Goal: Obtain resource: Obtain resource

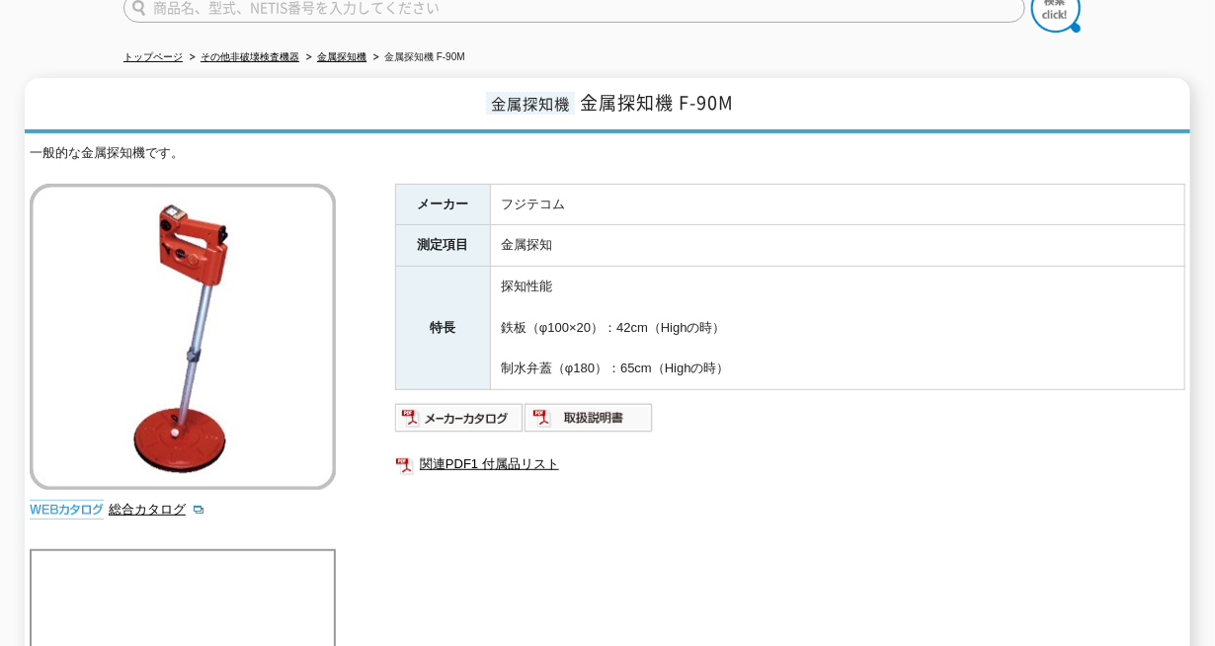
scroll to position [237, 0]
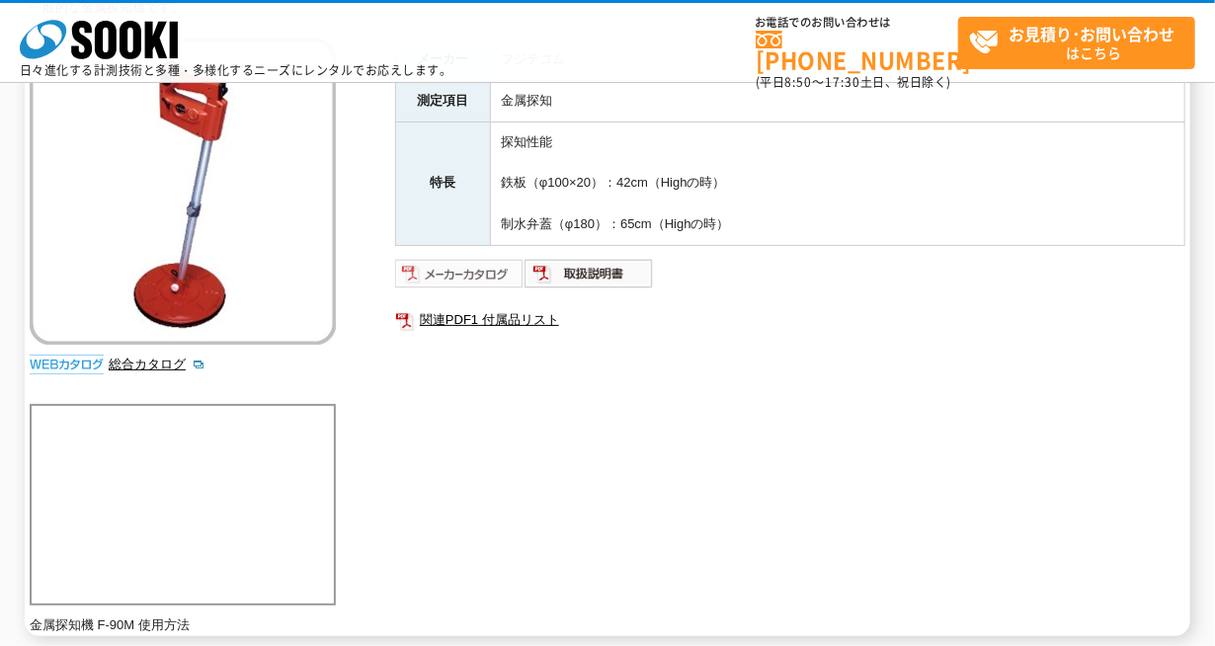
click at [490, 272] on img at bounding box center [459, 274] width 129 height 32
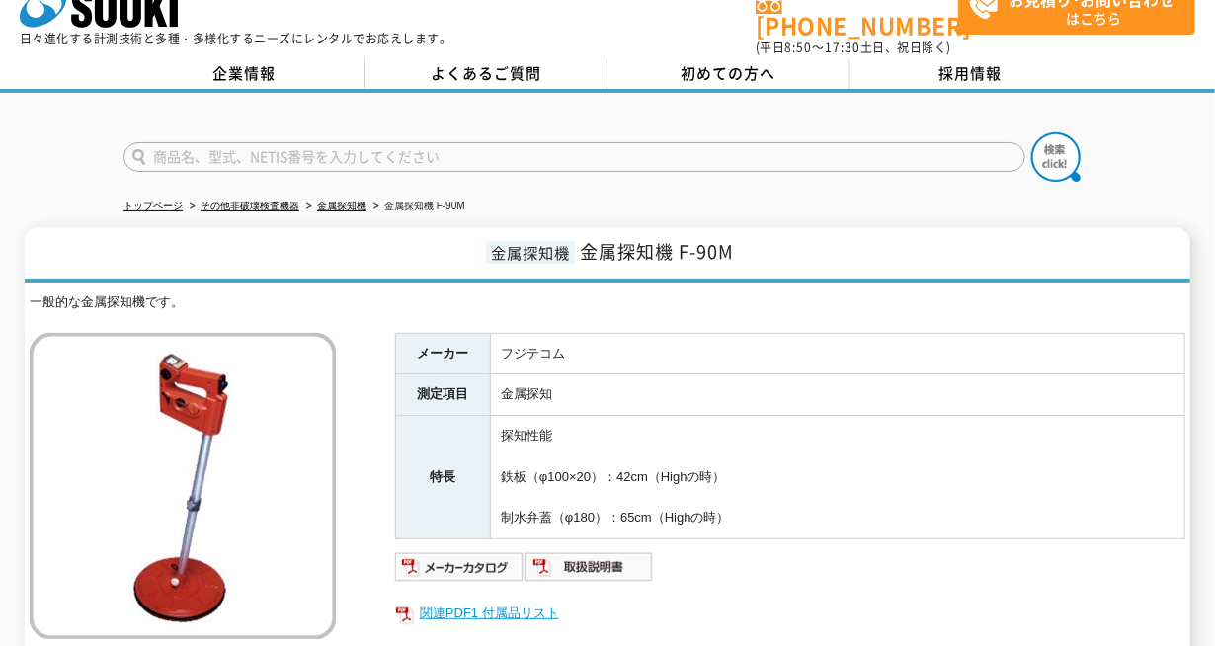
scroll to position [33, 0]
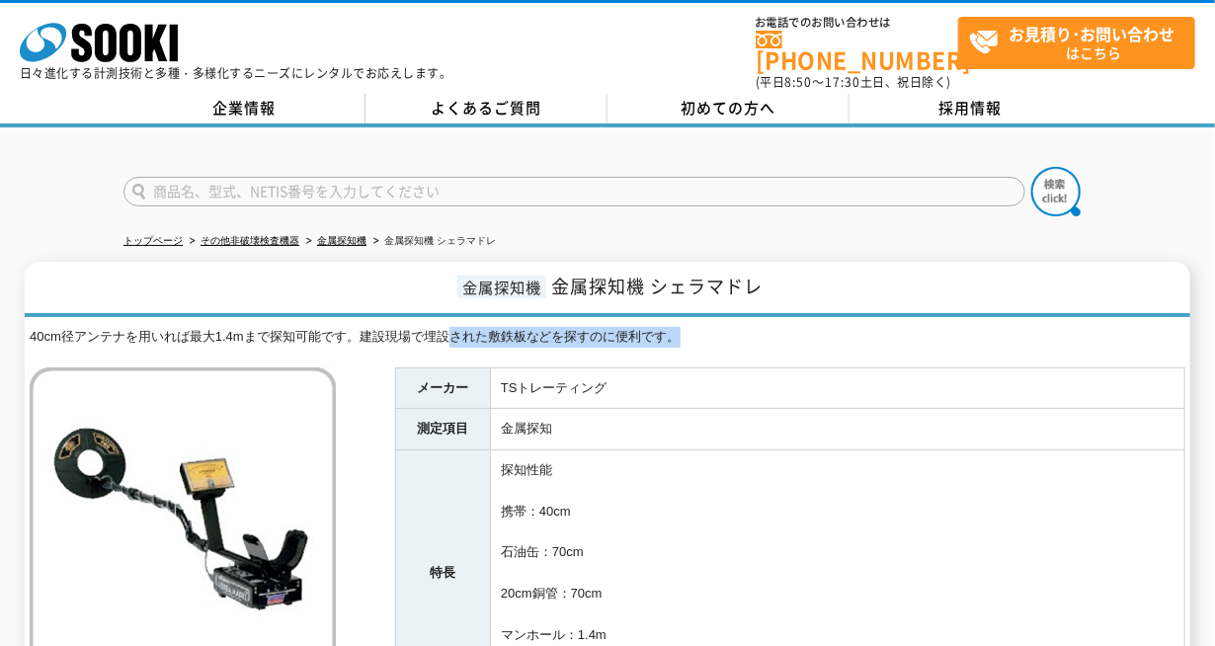
drag, startPoint x: 685, startPoint y: 329, endPoint x: 403, endPoint y: 304, distance: 283.5
click at [403, 304] on div "金属探知機 金属探知機 シェラマドレ 40cm径アンテナを用いれば最大1.4mまで探知可能です。建設現場で埋設された敷鉄板などを探すのに便利です。 総合カタロ…" at bounding box center [608, 613] width 1166 height 702
click at [400, 303] on div "金属探知機 金属探知機 シェラマドレ 40cm径アンテナを用いれば最大1.4mまで探知可能です。建設現場で埋設された敷鉄板などを探すのに便利です。 総合カタロ…" at bounding box center [608, 613] width 1166 height 702
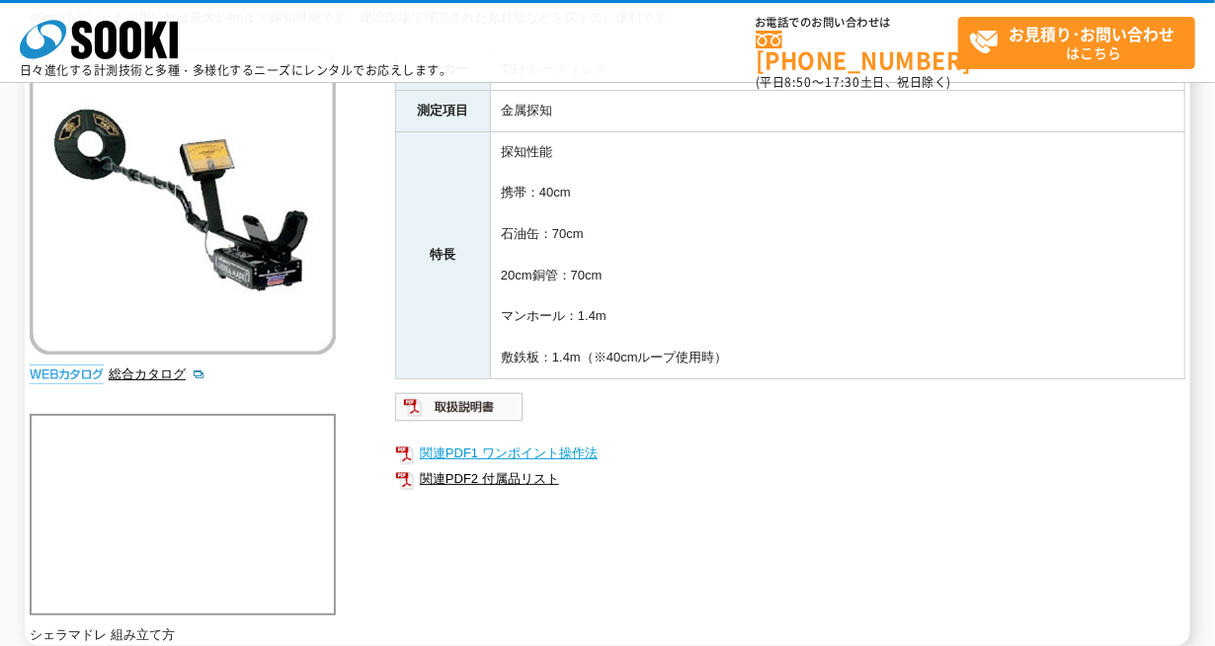
scroll to position [237, 0]
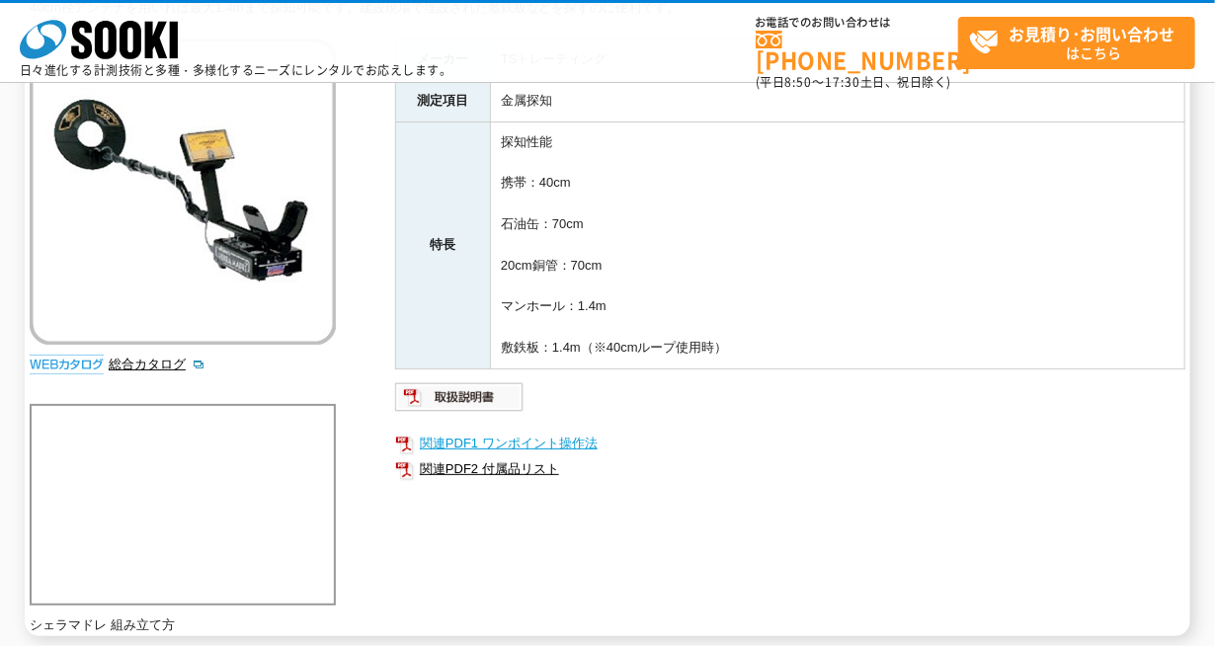
click at [587, 438] on link "関連PDF1 ワンポイント操作法" at bounding box center [790, 444] width 790 height 26
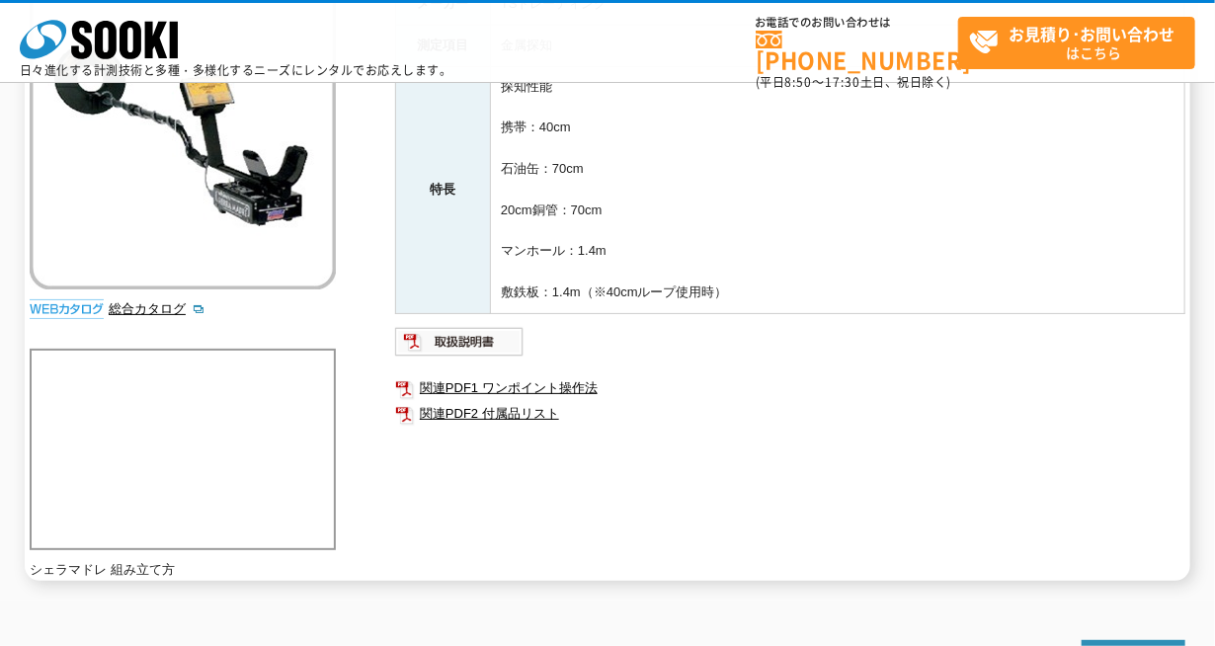
scroll to position [507, 0]
